Goal: Check status: Check status

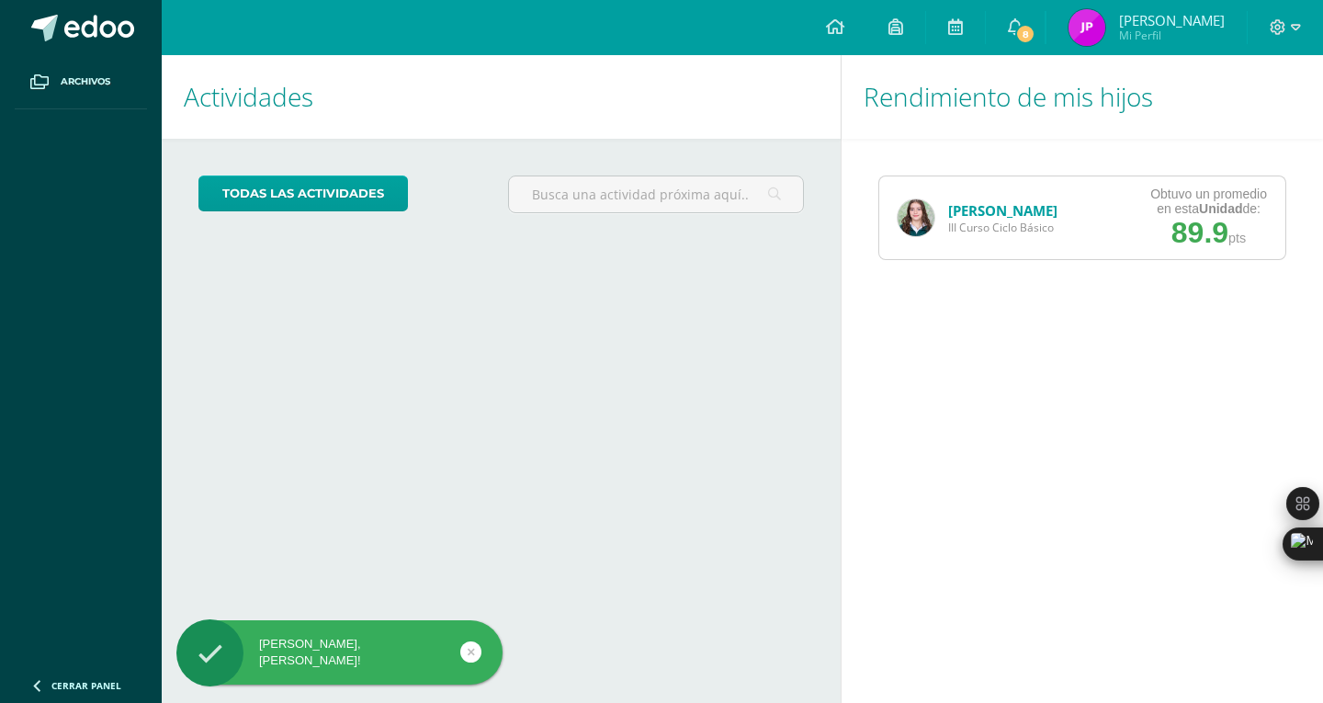
click at [997, 206] on link "[PERSON_NAME]" at bounding box center [1002, 210] width 109 height 18
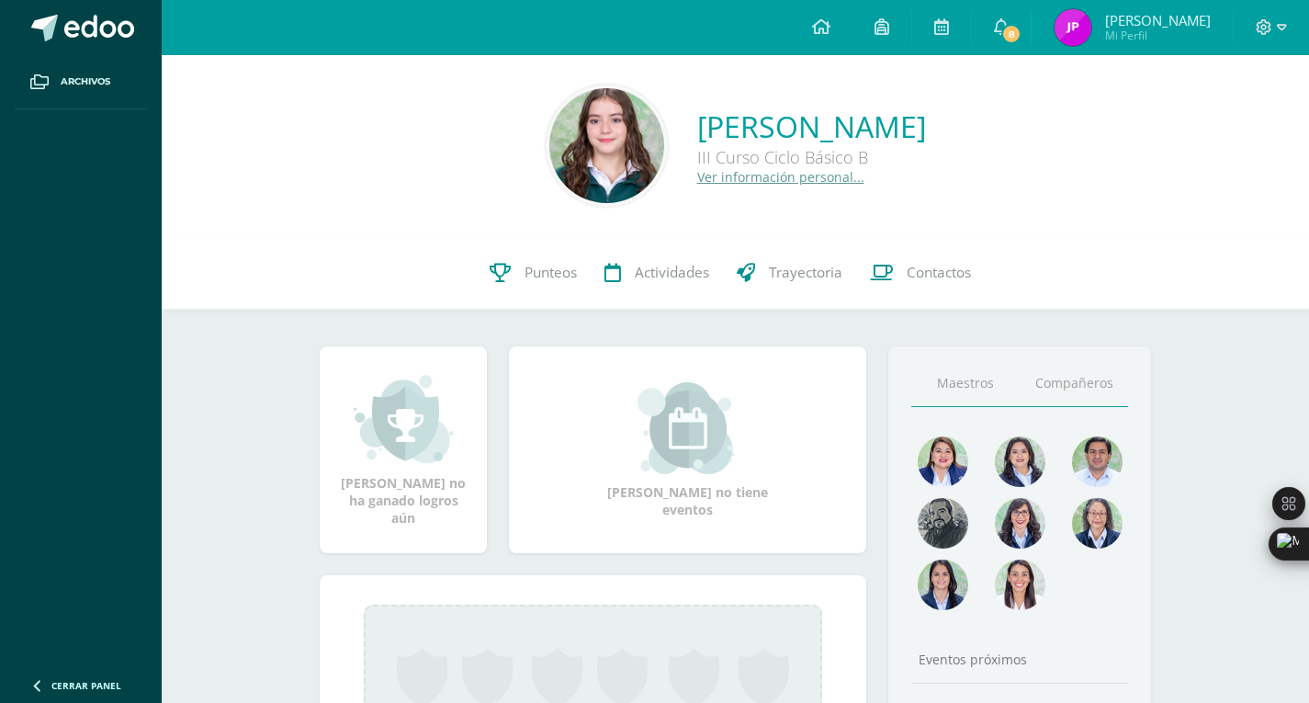
click at [1076, 383] on link "Compañeros" at bounding box center [1074, 383] width 108 height 47
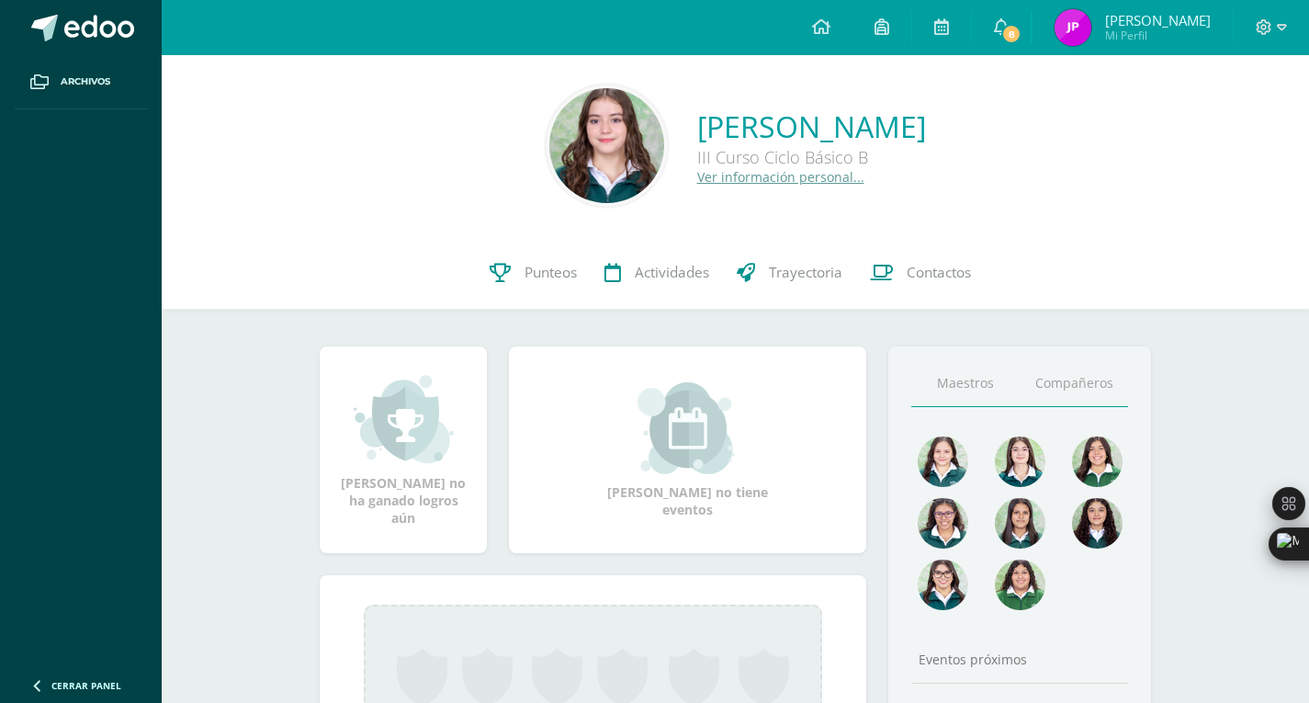
click at [939, 386] on link "Maestros" at bounding box center [966, 383] width 108 height 47
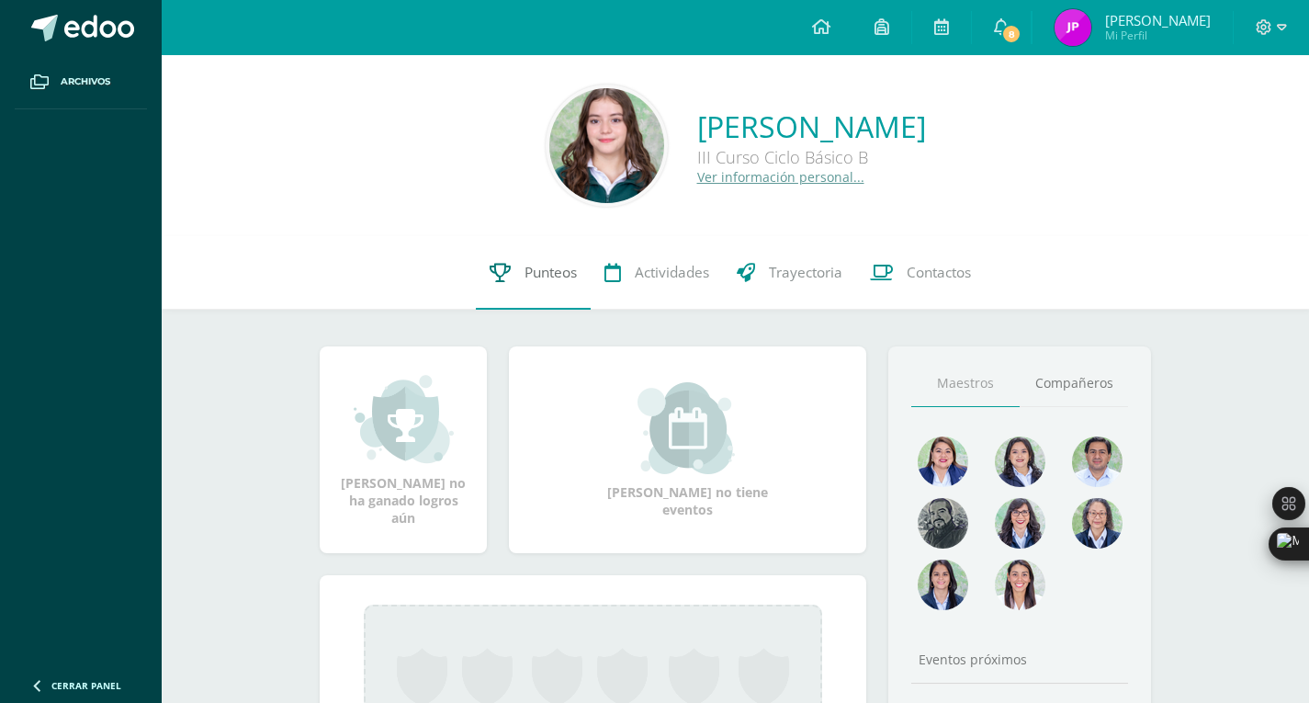
click at [537, 281] on span "Punteos" at bounding box center [551, 272] width 52 height 19
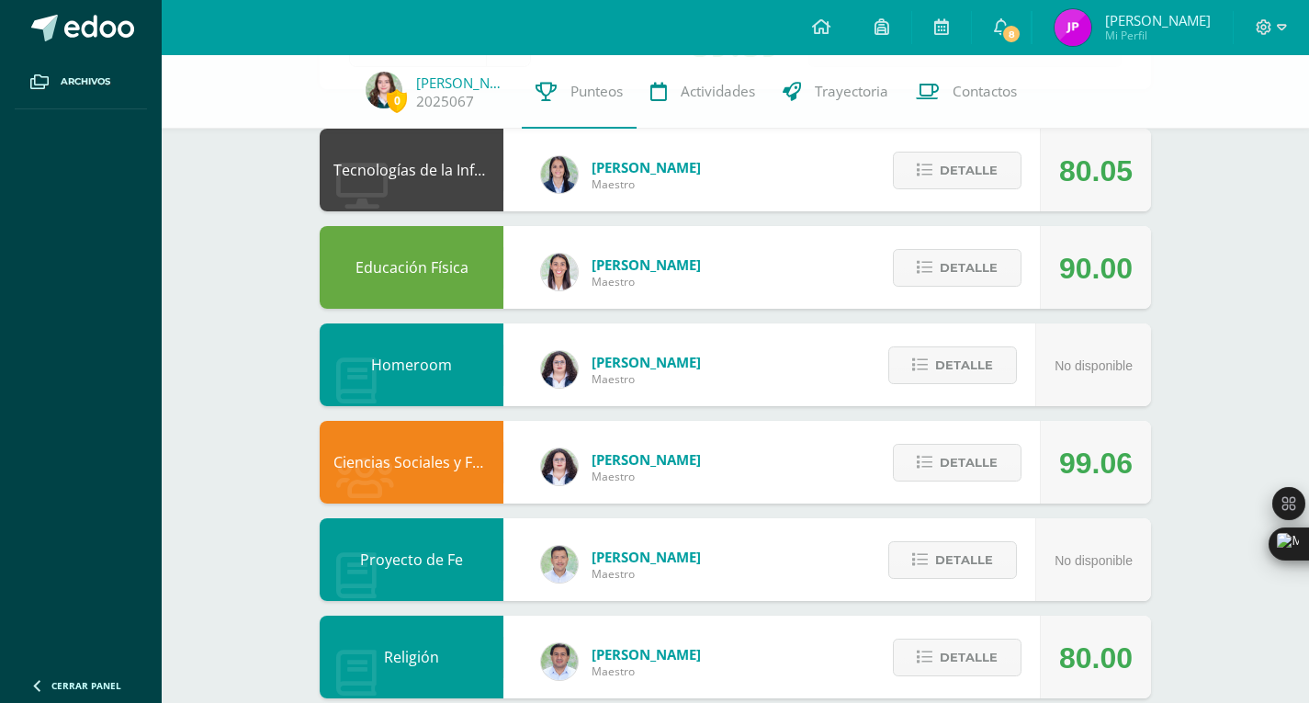
scroll to position [162, 0]
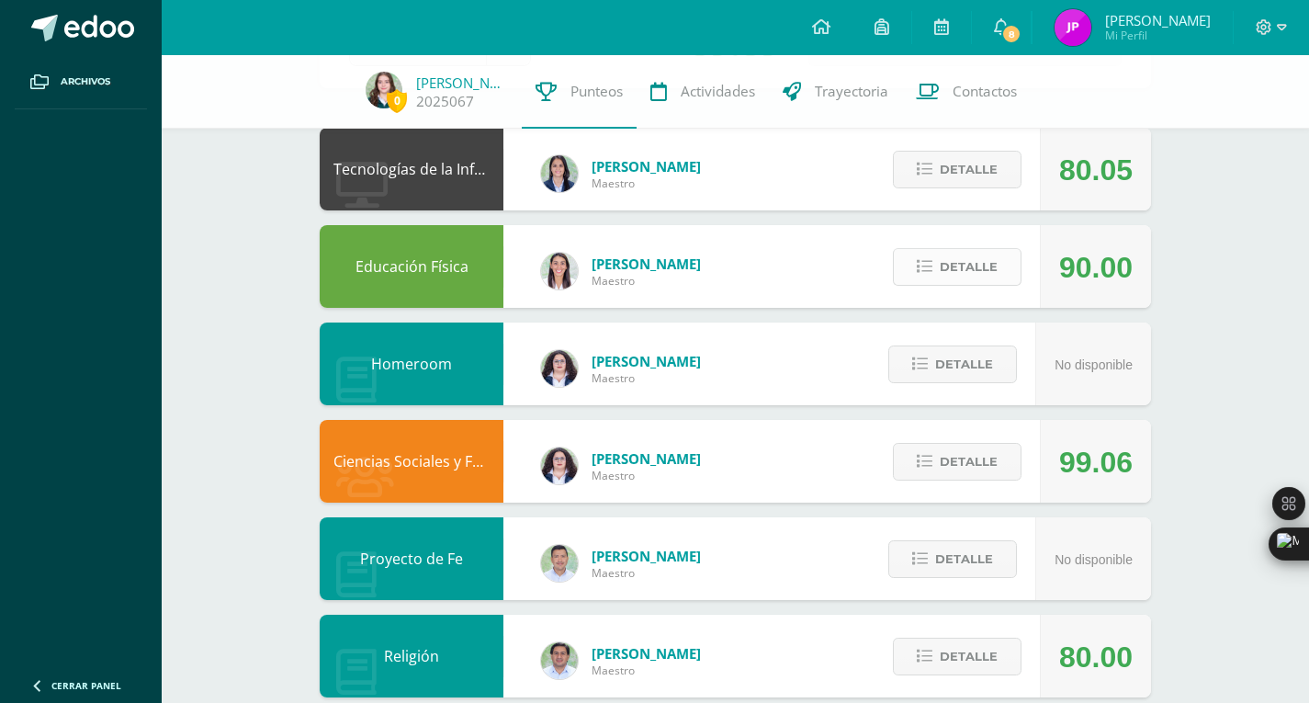
click at [951, 257] on span "Detalle" at bounding box center [969, 267] width 58 height 34
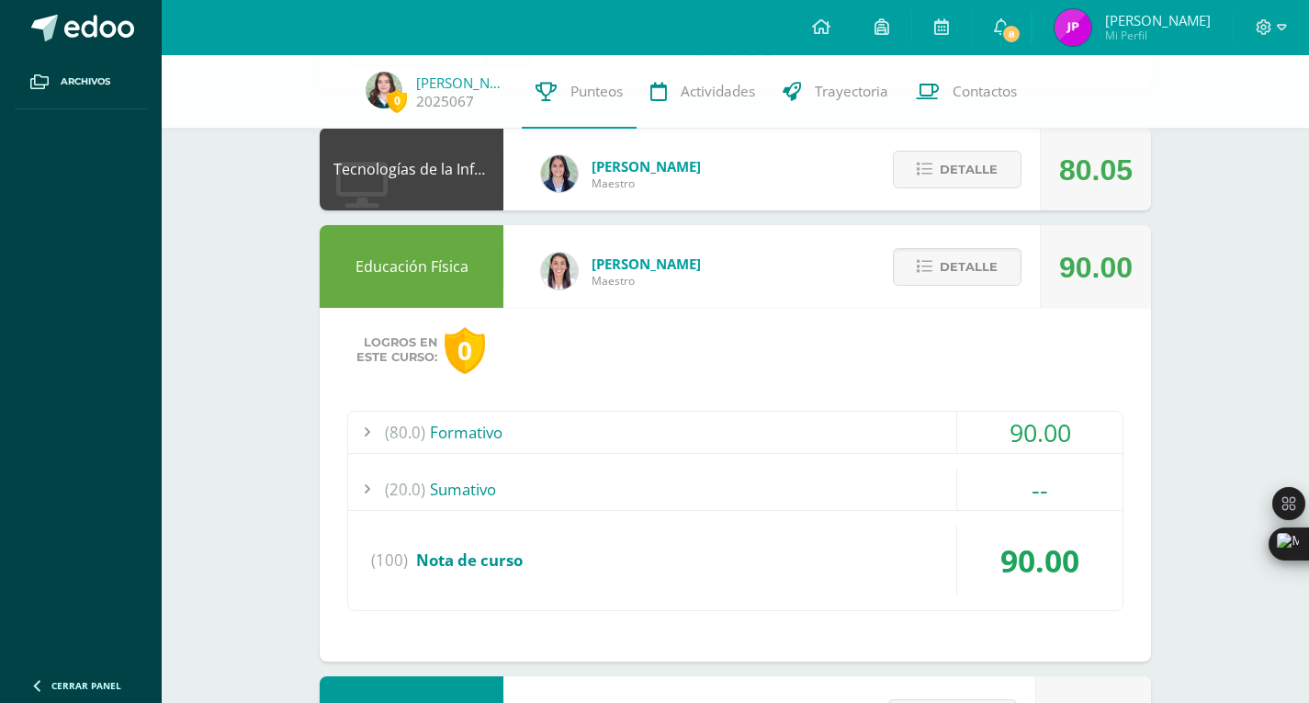
click at [652, 435] on div "(80.0) Formativo" at bounding box center [735, 432] width 775 height 41
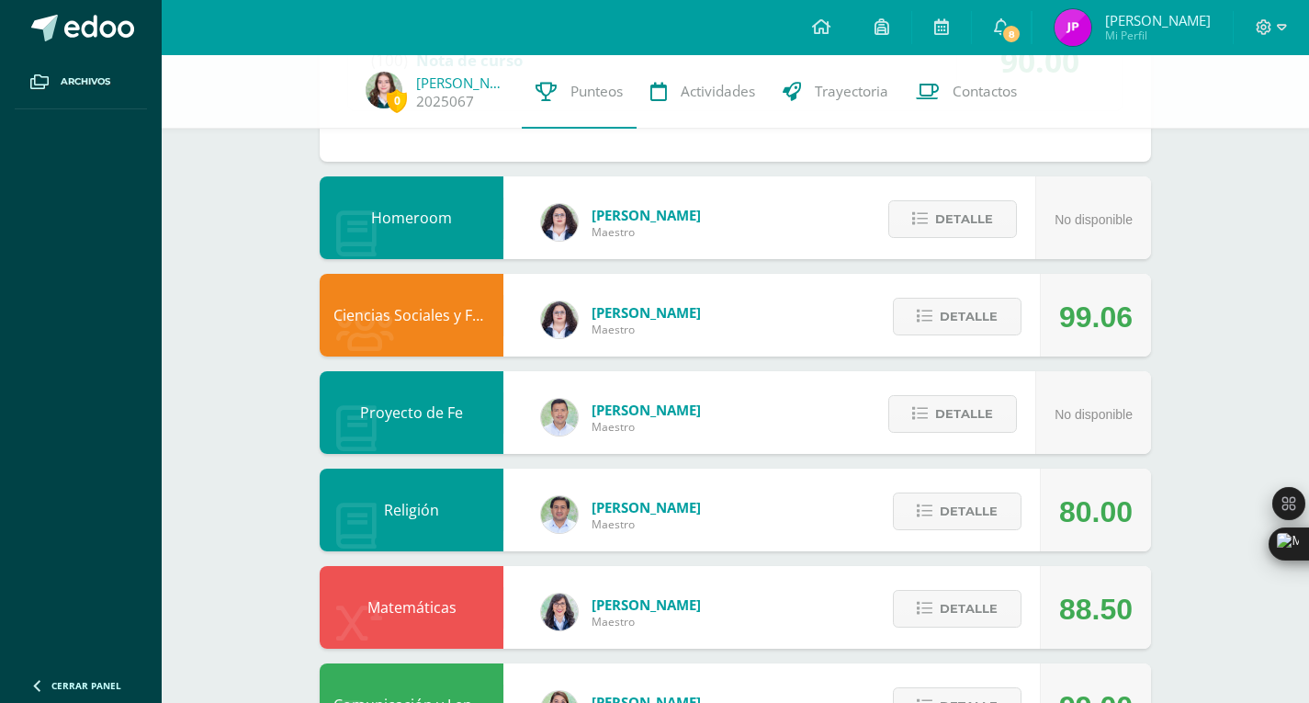
scroll to position [1276, 0]
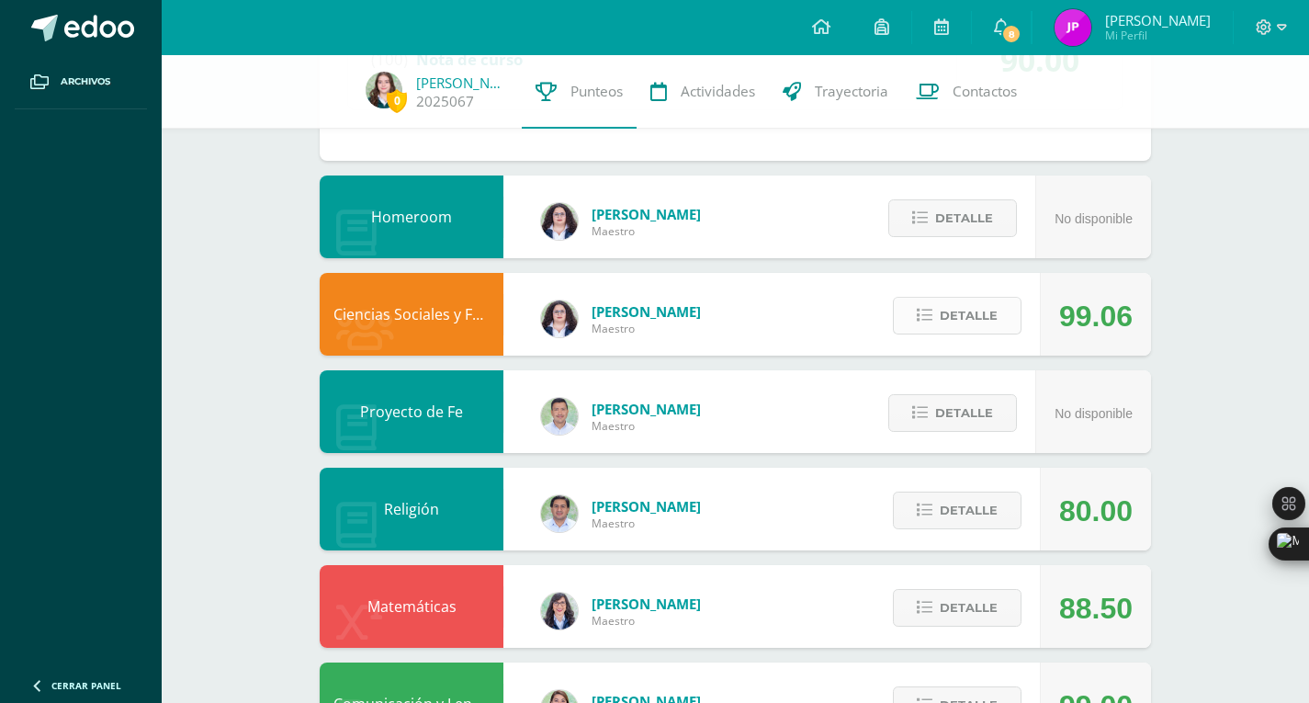
click at [951, 315] on span "Detalle" at bounding box center [969, 316] width 58 height 34
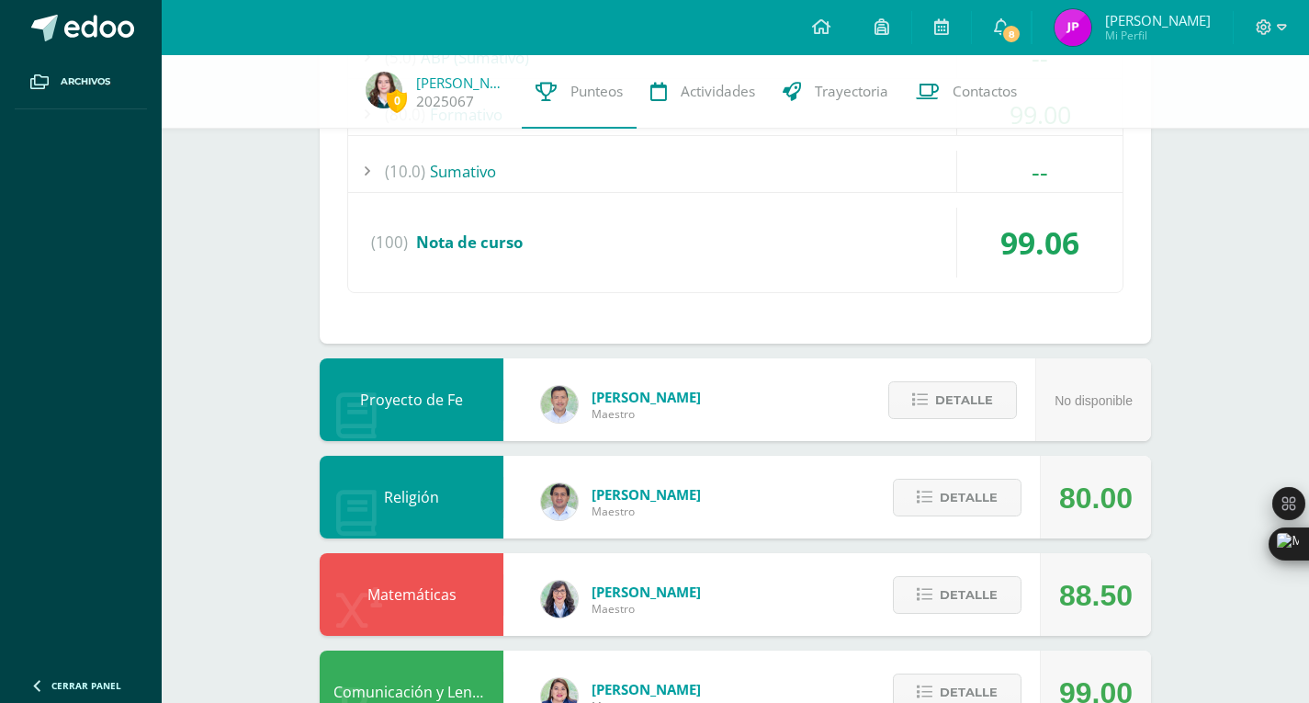
scroll to position [1761, 0]
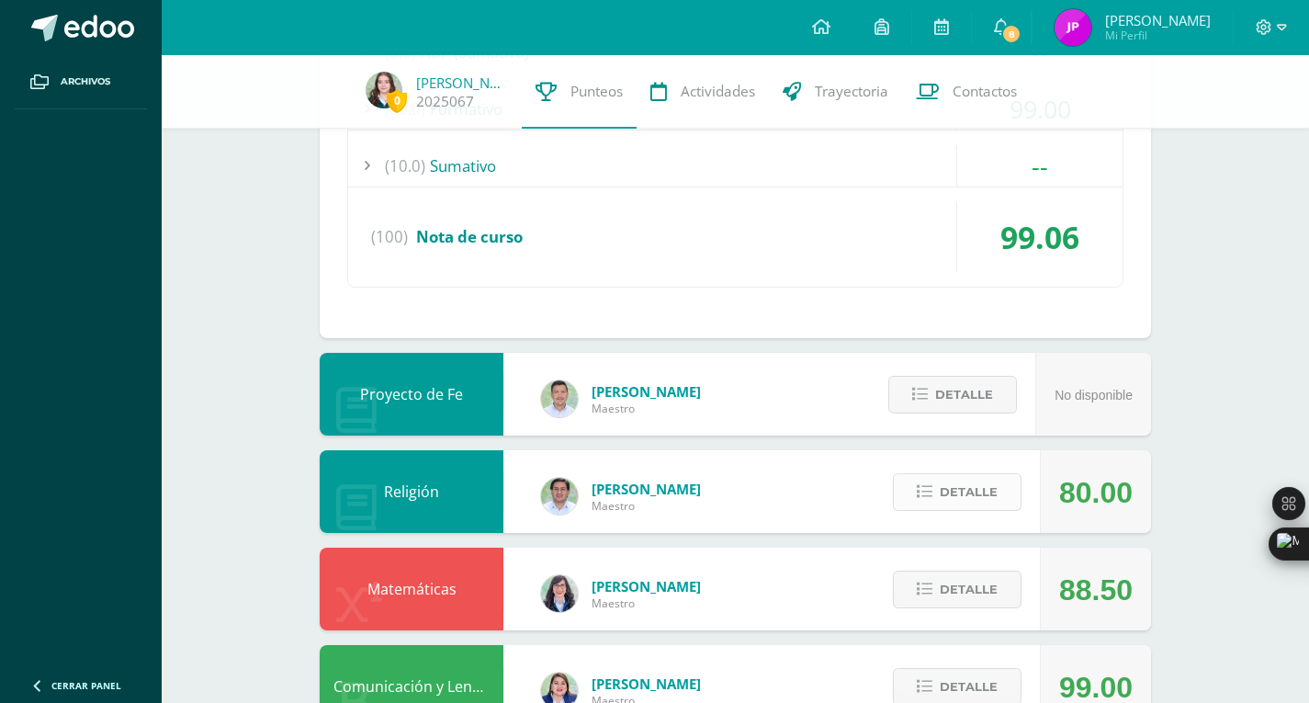
click at [943, 489] on span "Detalle" at bounding box center [969, 492] width 58 height 34
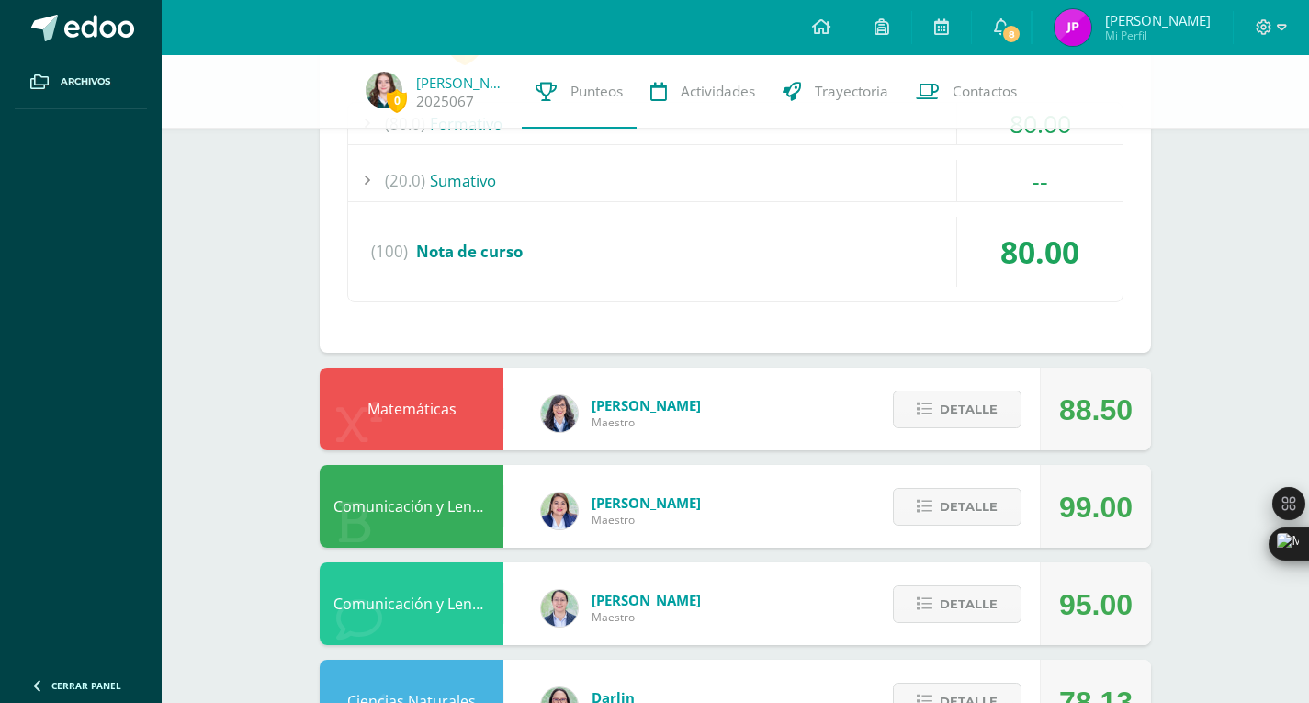
scroll to position [2296, 0]
click at [955, 410] on span "Detalle" at bounding box center [969, 408] width 58 height 34
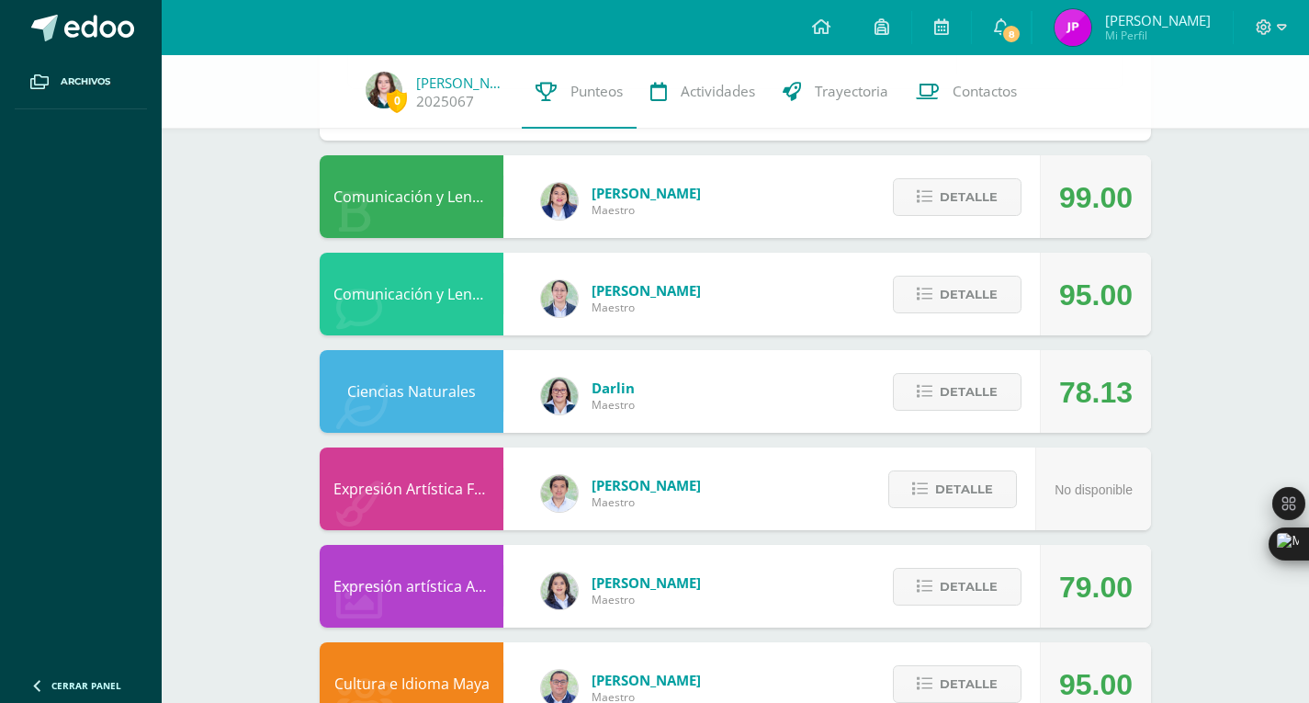
scroll to position [3137, 0]
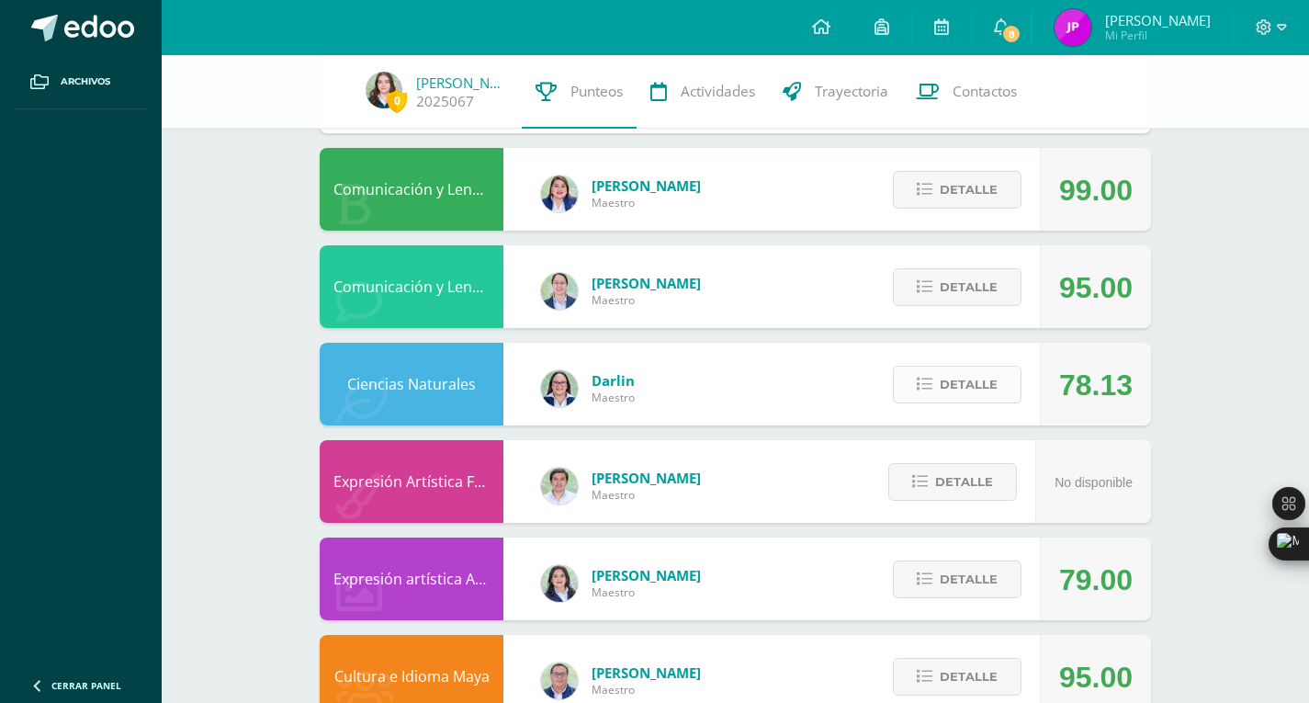
click at [951, 377] on span "Detalle" at bounding box center [969, 385] width 58 height 34
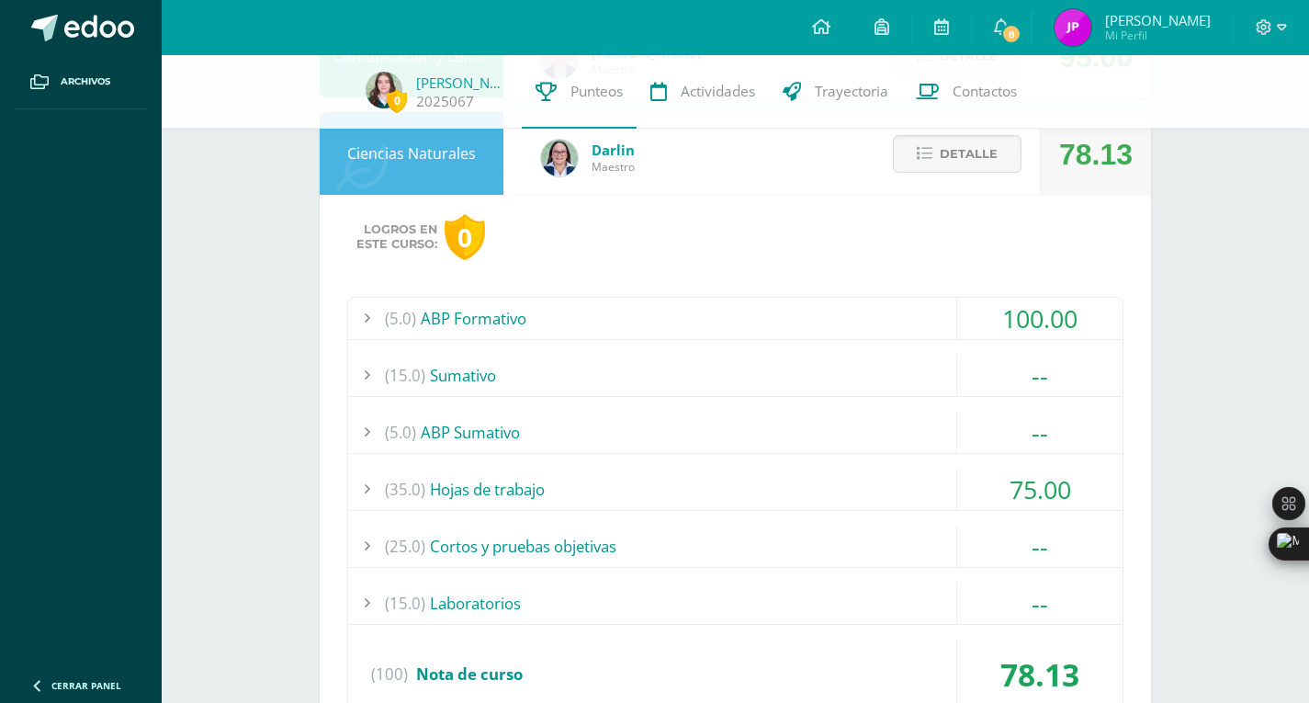
scroll to position [3380, 0]
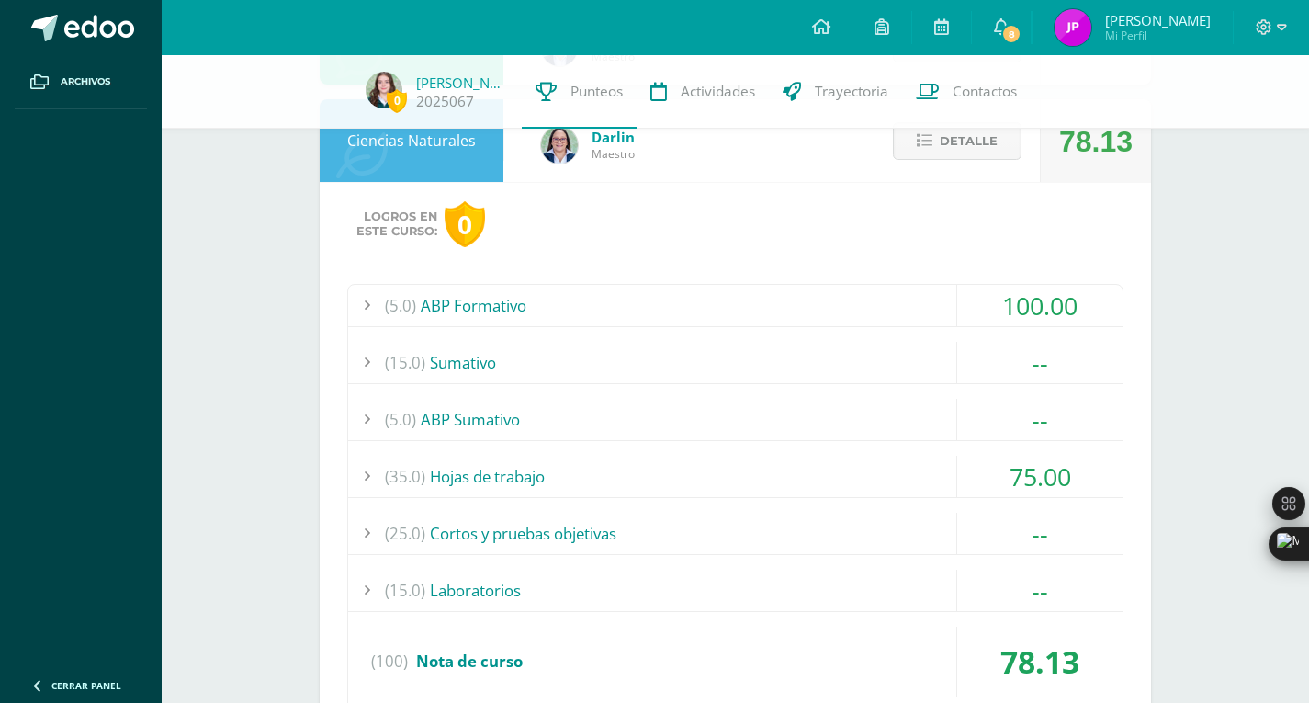
click at [770, 474] on div "(35.0) Hojas de trabajo" at bounding box center [735, 476] width 775 height 41
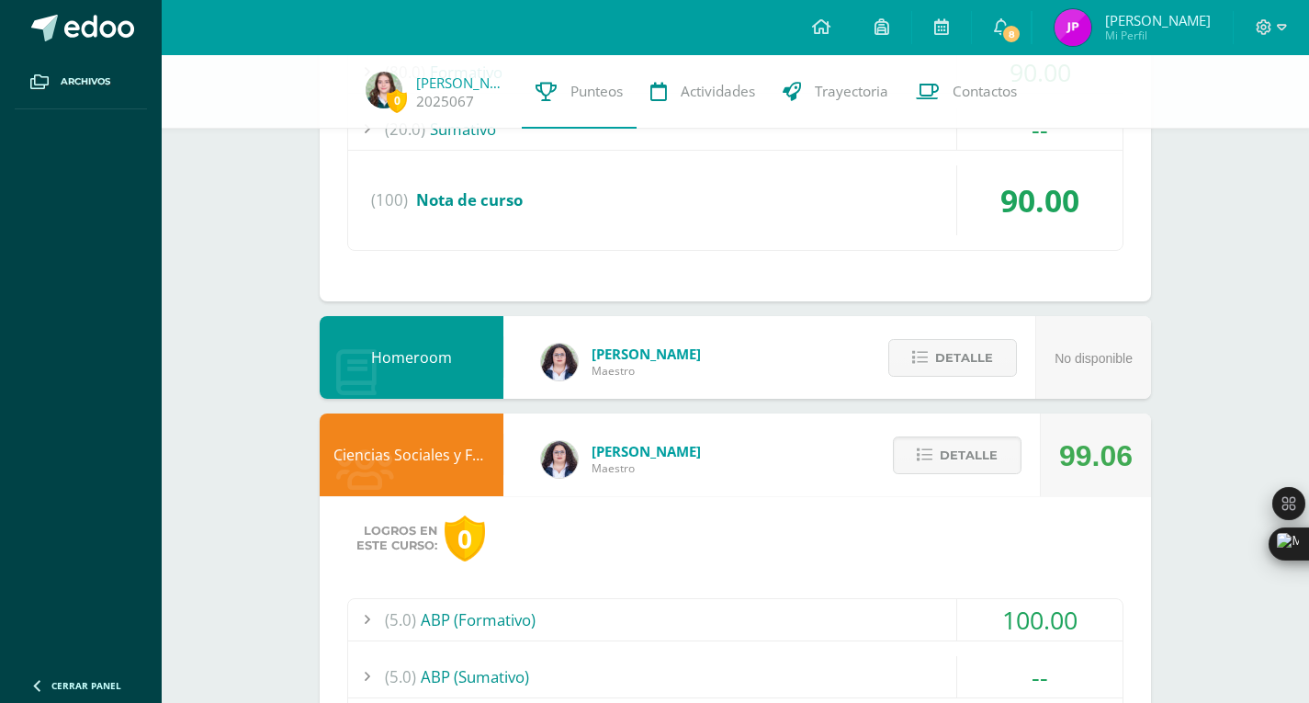
scroll to position [0, 0]
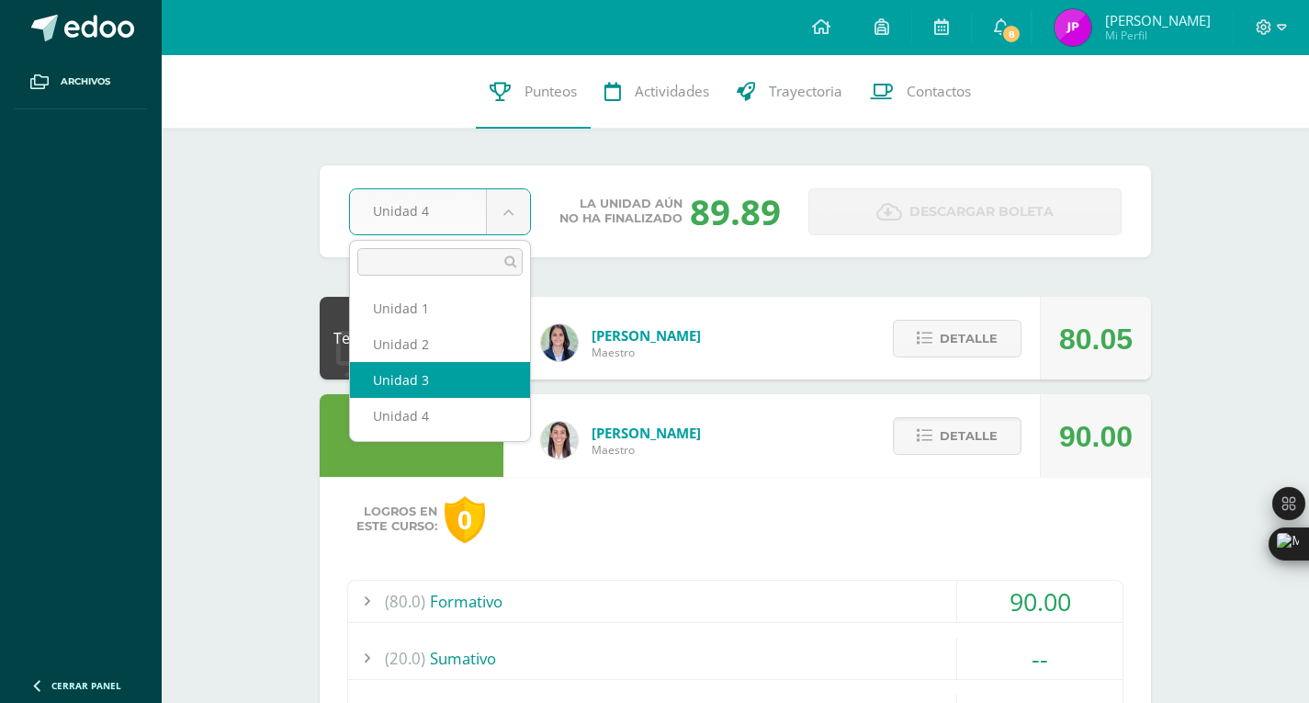
select select "Unidad 3"
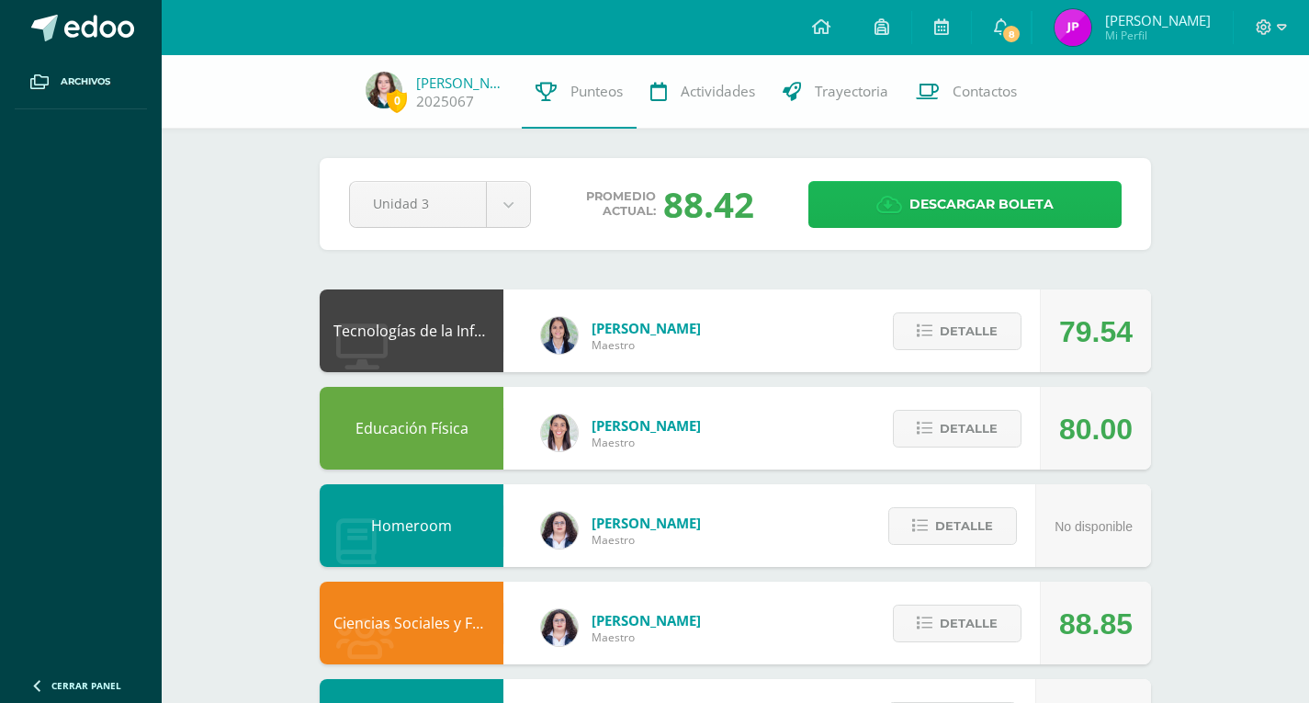
click at [891, 192] on link "Descargar boleta" at bounding box center [965, 204] width 313 height 47
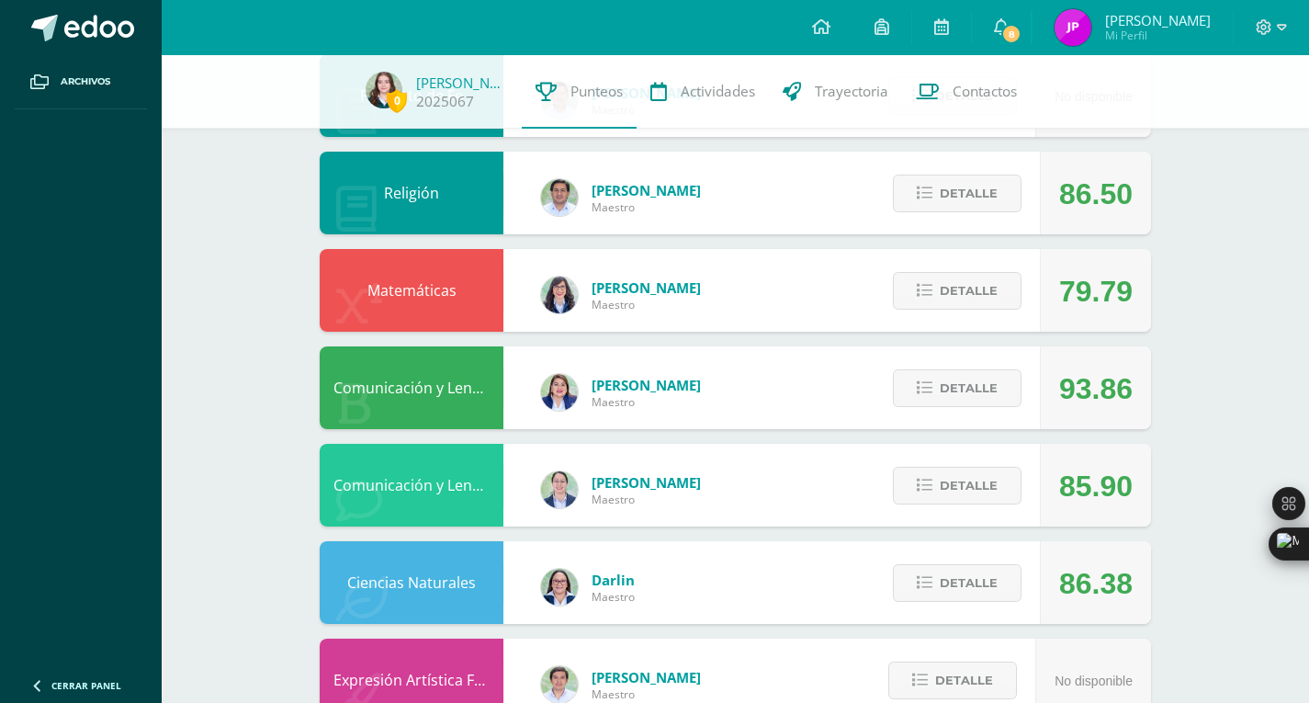
scroll to position [626, 0]
